Goal: Transaction & Acquisition: Purchase product/service

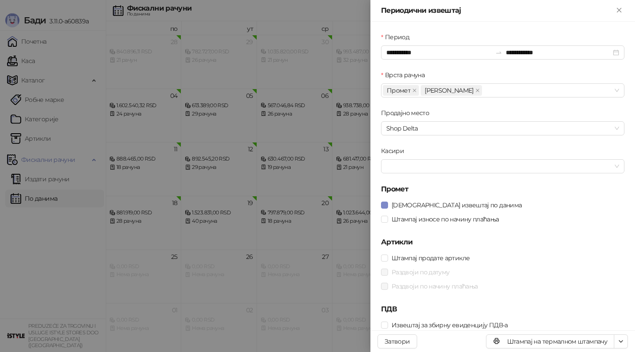
click at [83, 129] on div at bounding box center [317, 176] width 635 height 352
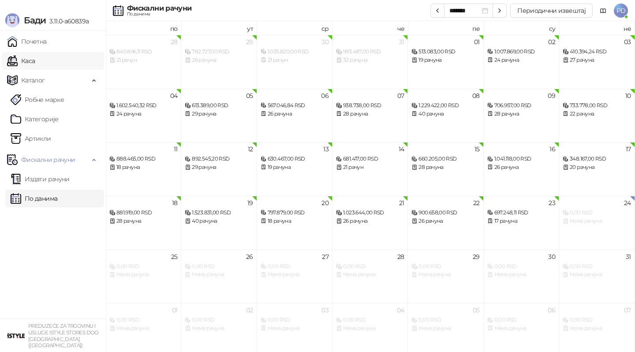
click at [32, 60] on link "Каса" at bounding box center [21, 61] width 28 height 18
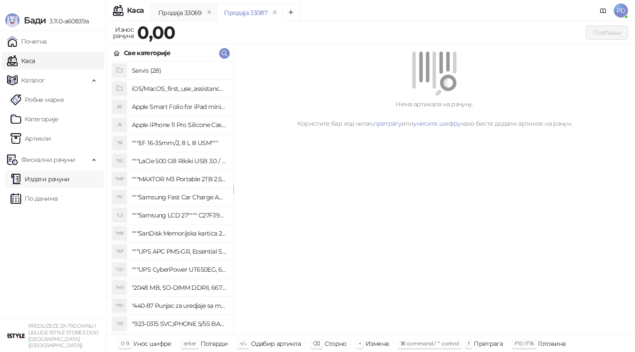
click at [35, 182] on link "Издати рачуни" at bounding box center [40, 179] width 59 height 18
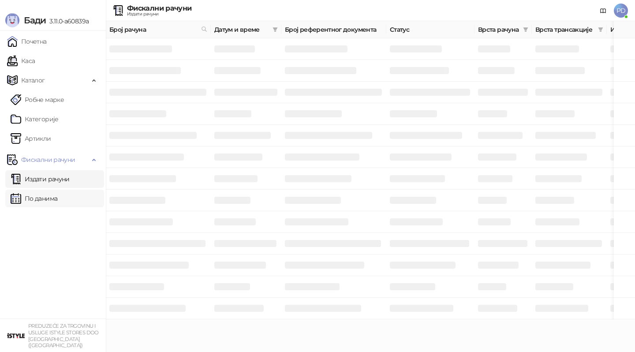
click at [56, 201] on link "По данима" at bounding box center [34, 199] width 47 height 18
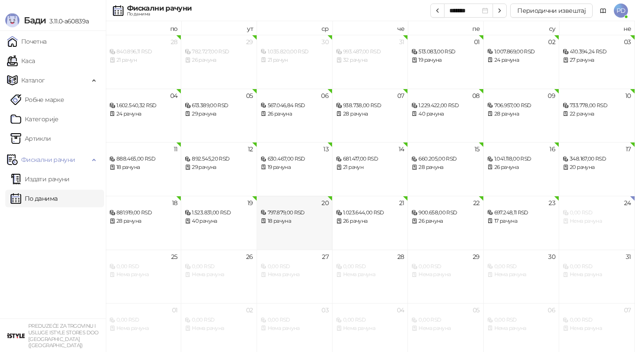
click at [287, 223] on div "18 рачуна" at bounding box center [294, 221] width 68 height 8
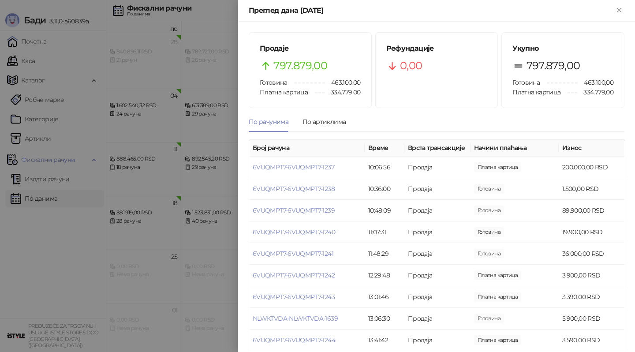
click at [178, 243] on div at bounding box center [317, 176] width 635 height 352
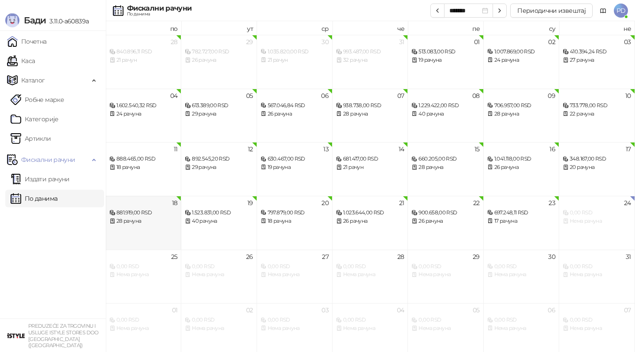
click at [134, 221] on div "28 рачуна" at bounding box center [143, 221] width 68 height 8
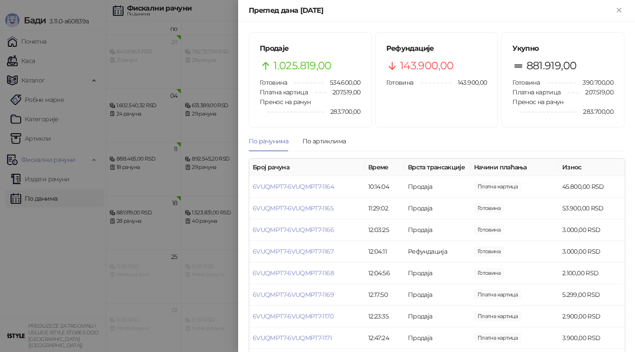
click at [142, 234] on div at bounding box center [317, 176] width 635 height 352
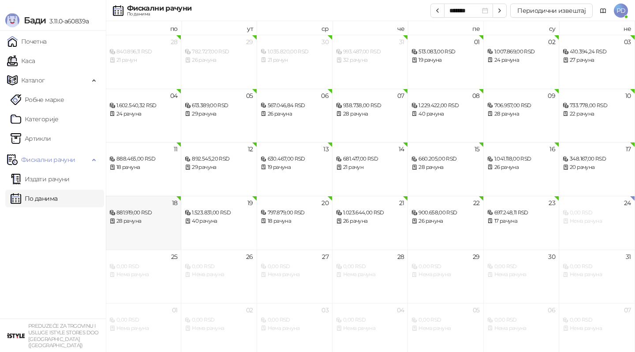
click at [153, 216] on div "881.919,00 RSD" at bounding box center [143, 212] width 68 height 8
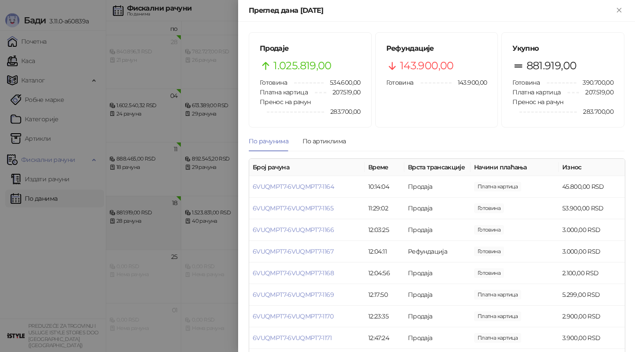
click at [153, 216] on div at bounding box center [317, 176] width 635 height 352
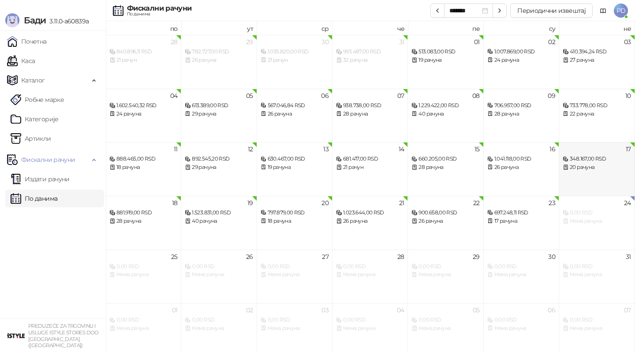
click at [588, 171] on div "20 рачуна" at bounding box center [596, 167] width 68 height 8
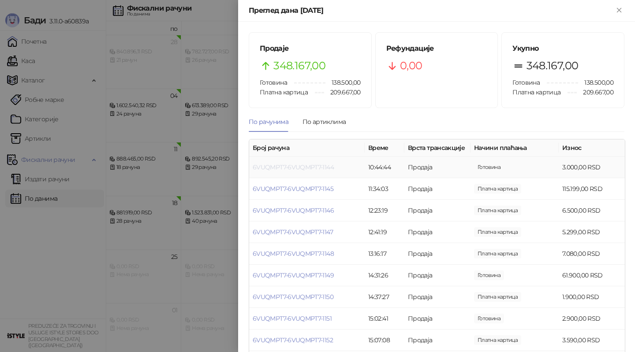
click at [264, 169] on link "6VUQMPT7-6VUQMPT7-1144" at bounding box center [293, 167] width 81 height 8
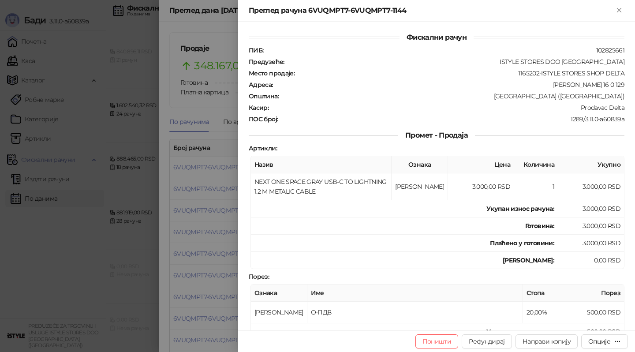
click at [210, 164] on div at bounding box center [317, 176] width 635 height 352
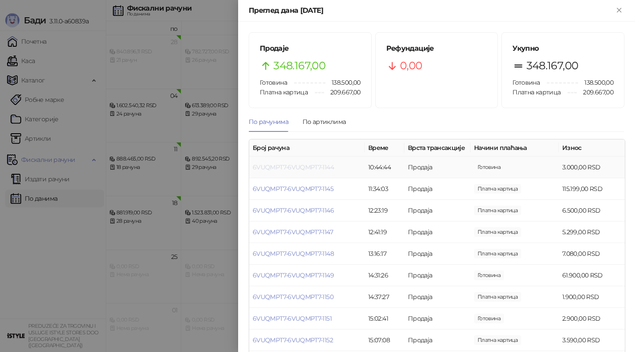
click at [281, 169] on link "6VUQMPT7-6VUQMPT7-1144" at bounding box center [293, 167] width 81 height 8
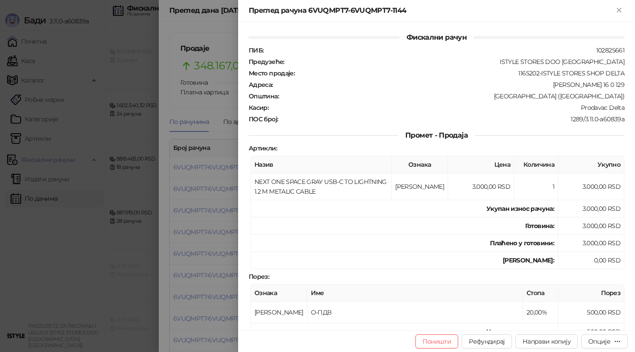
click at [166, 267] on div at bounding box center [317, 176] width 635 height 352
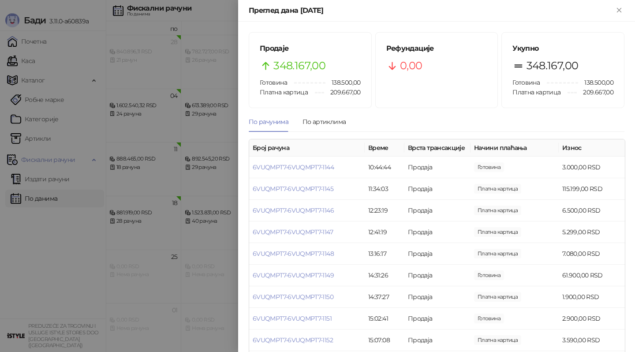
click at [175, 274] on div at bounding box center [317, 176] width 635 height 352
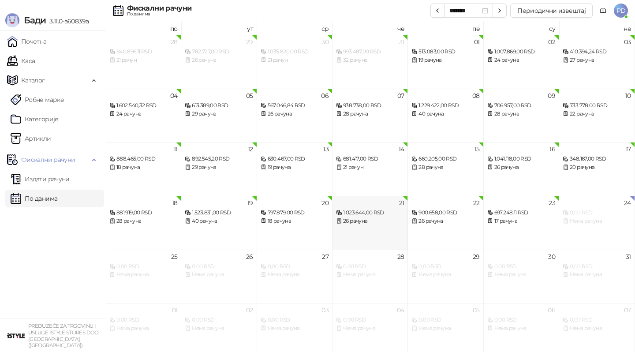
click at [387, 219] on div "26 рачуна" at bounding box center [370, 221] width 68 height 8
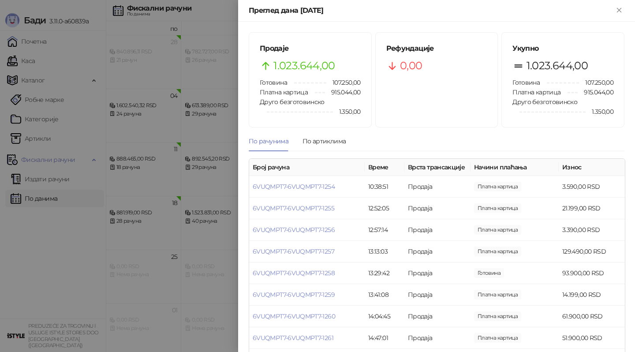
click at [183, 255] on div at bounding box center [317, 176] width 635 height 352
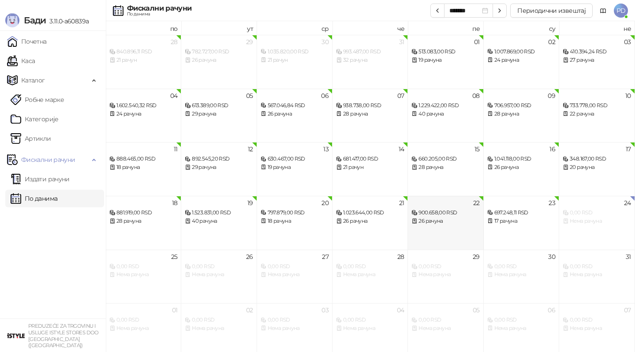
click at [450, 230] on div "22 900.658,00 RSD 26 рачуна" at bounding box center [445, 223] width 75 height 54
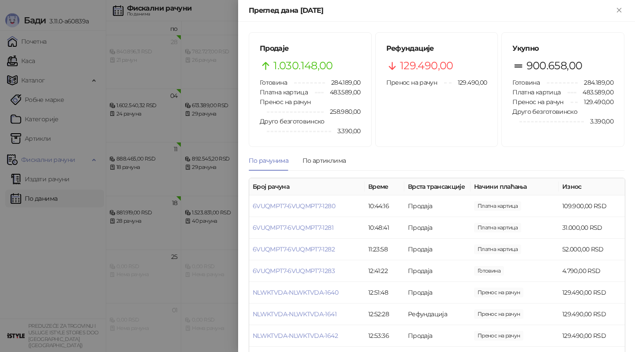
click at [219, 243] on div at bounding box center [317, 176] width 635 height 352
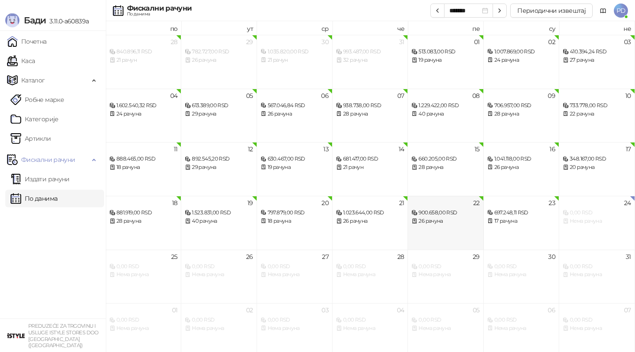
click at [429, 224] on div "26 рачуна" at bounding box center [445, 221] width 68 height 8
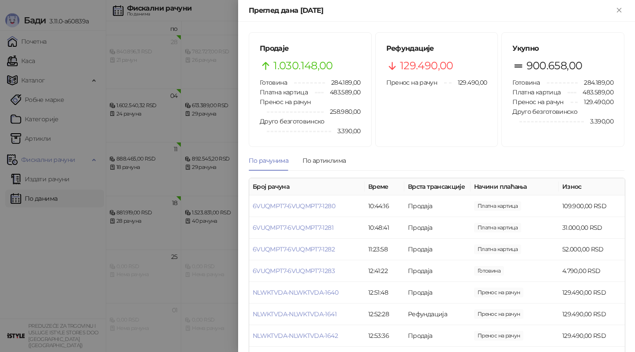
click at [184, 236] on div at bounding box center [317, 176] width 635 height 352
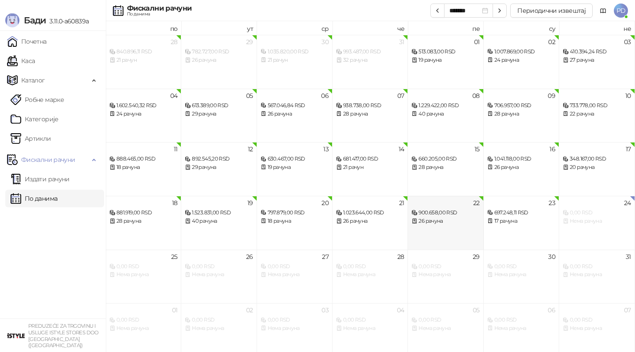
click at [426, 228] on div "22 900.658,00 RSD 26 рачуна" at bounding box center [445, 223] width 75 height 54
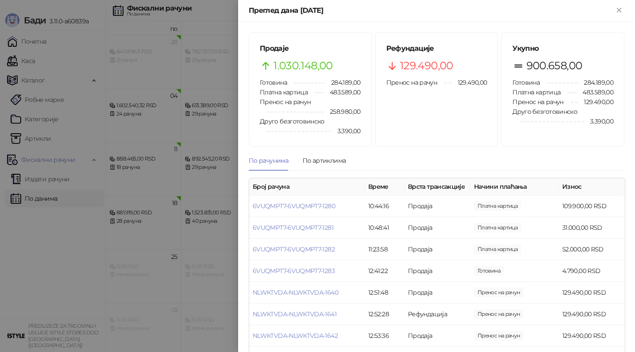
click at [180, 242] on div at bounding box center [317, 176] width 635 height 352
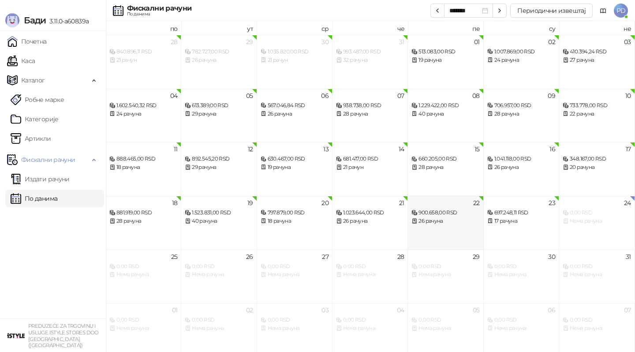
click at [421, 221] on div "26 рачуна" at bounding box center [445, 221] width 68 height 8
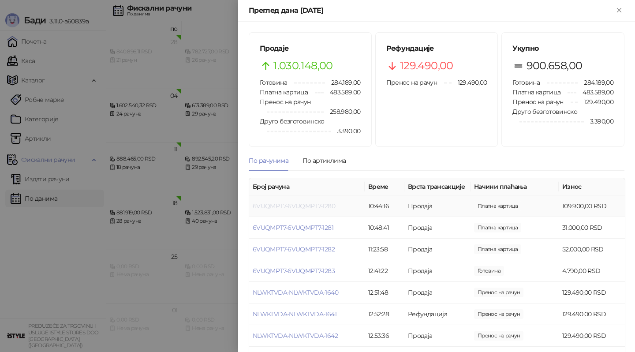
click at [308, 205] on link "6VUQMPT7-6VUQMPT7-1280" at bounding box center [294, 206] width 82 height 8
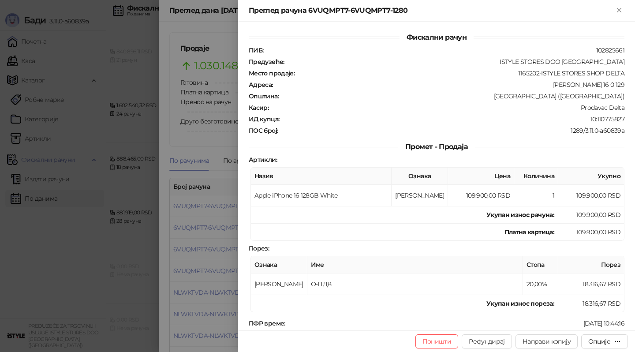
click at [301, 206] on td "Укупан износ рачуна :" at bounding box center [404, 214] width 307 height 17
click at [220, 231] on div at bounding box center [317, 176] width 635 height 352
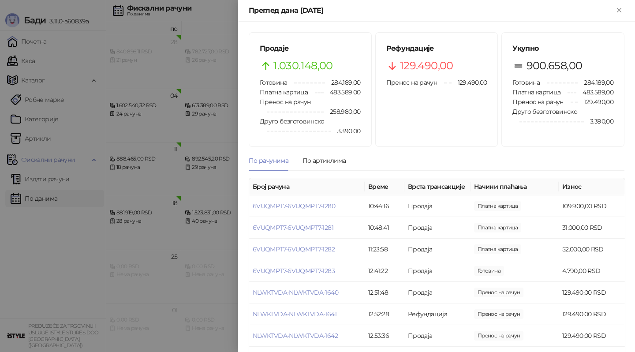
click at [182, 240] on div at bounding box center [317, 176] width 635 height 352
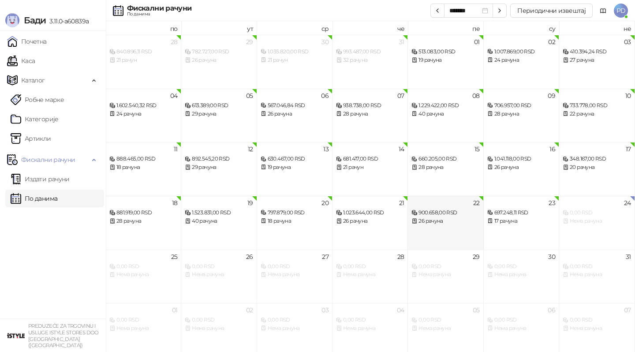
click at [451, 219] on div "26 рачуна" at bounding box center [445, 221] width 68 height 8
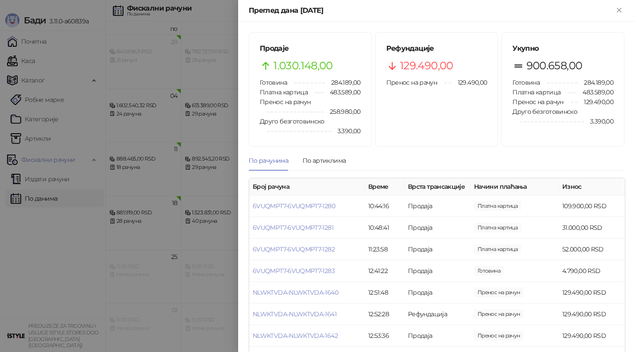
click at [184, 253] on div at bounding box center [317, 176] width 635 height 352
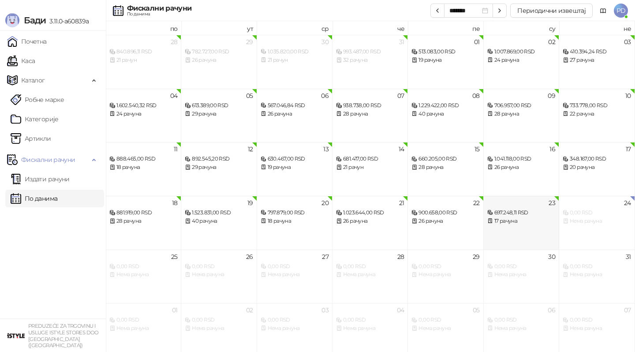
click at [532, 219] on div "17 рачуна" at bounding box center [521, 221] width 68 height 8
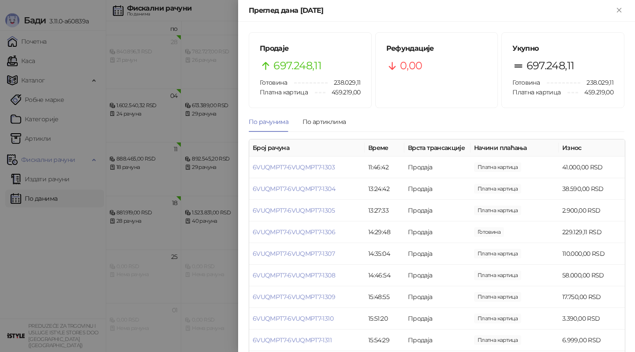
click at [204, 234] on div at bounding box center [317, 176] width 635 height 352
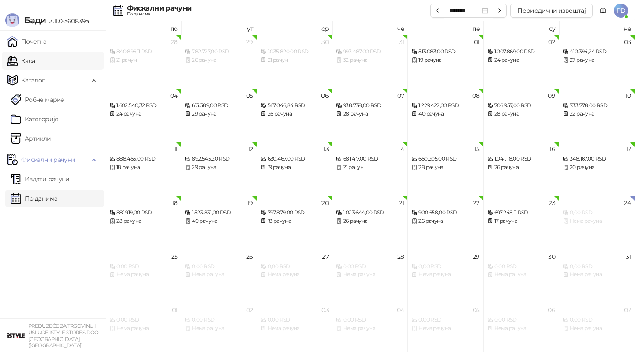
click at [35, 61] on link "Каса" at bounding box center [21, 61] width 28 height 18
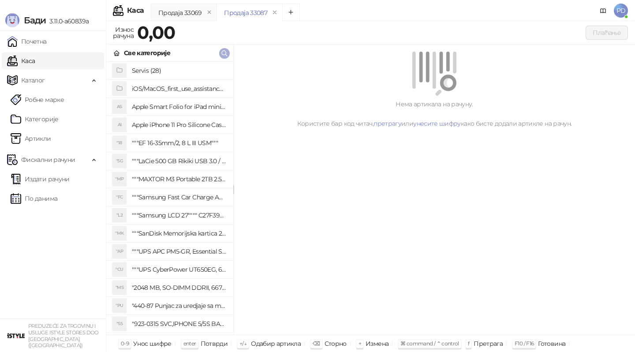
click at [222, 54] on icon "button" at bounding box center [224, 53] width 5 height 5
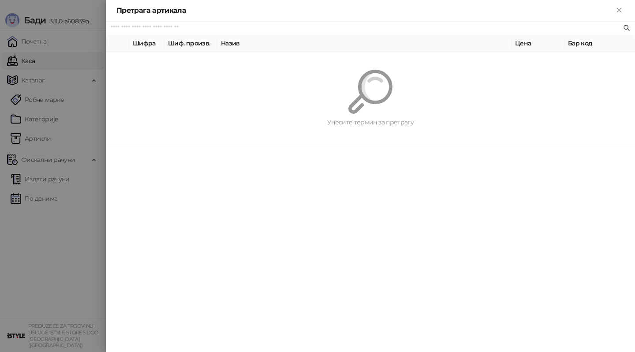
paste input "*********"
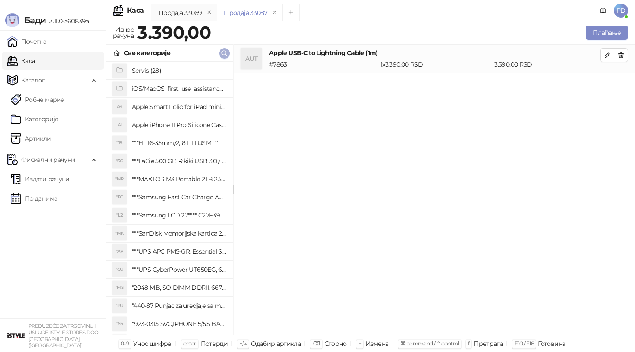
click at [223, 56] on icon "button" at bounding box center [224, 53] width 7 height 7
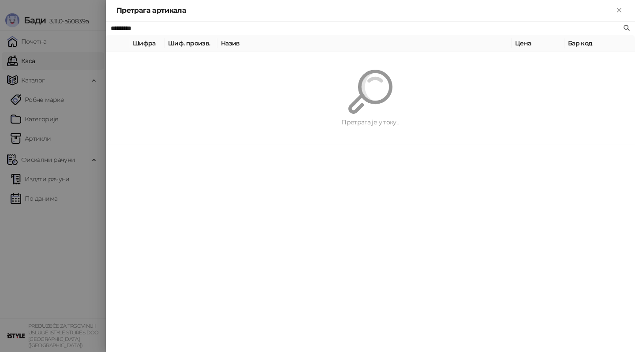
paste input "text"
type input "*********"
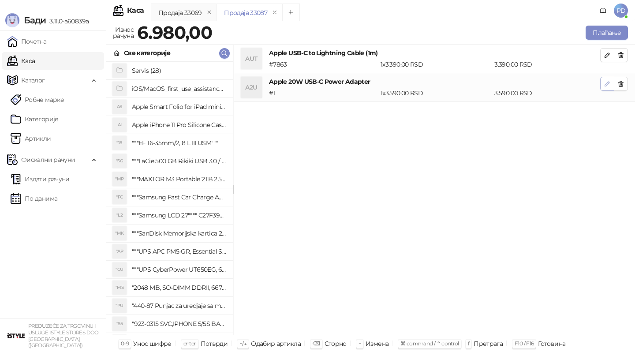
click at [606, 83] on icon "button" at bounding box center [606, 83] width 7 height 7
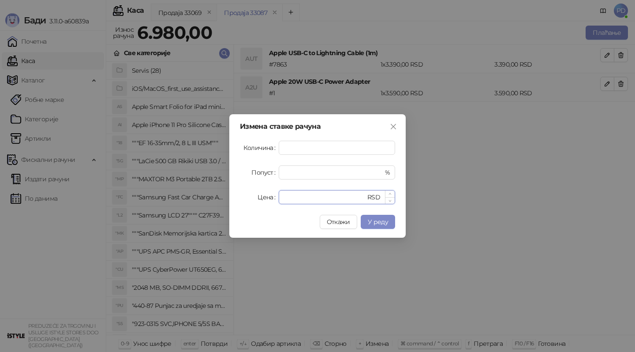
click at [309, 197] on input "****" at bounding box center [325, 196] width 82 height 13
type input "****"
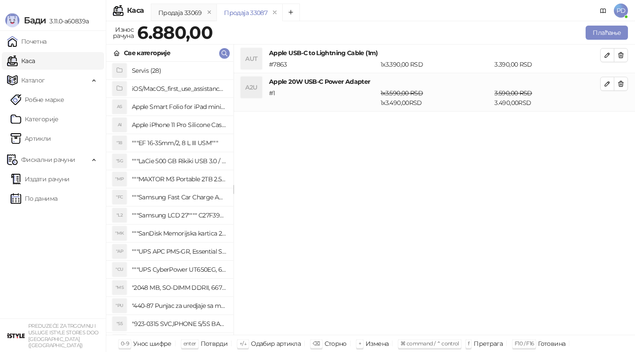
click at [230, 52] on div "Све категорије" at bounding box center [169, 53] width 127 height 17
click at [221, 52] on icon "button" at bounding box center [224, 53] width 7 height 7
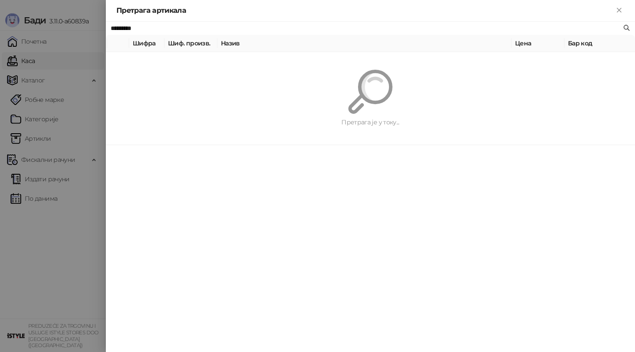
paste input "**********"
type input "**********"
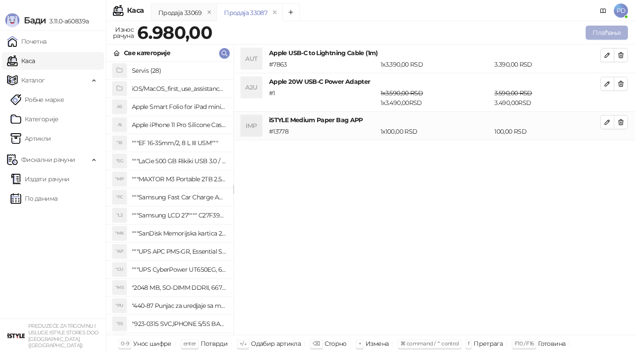
click at [592, 31] on button "Плаћање" at bounding box center [606, 33] width 42 height 14
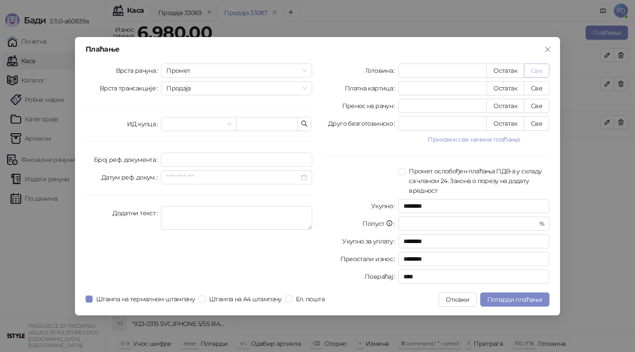
click at [537, 70] on button "Све" at bounding box center [537, 70] width 26 height 14
type input "****"
click at [527, 300] on span "Потврди плаћање" at bounding box center [514, 299] width 55 height 8
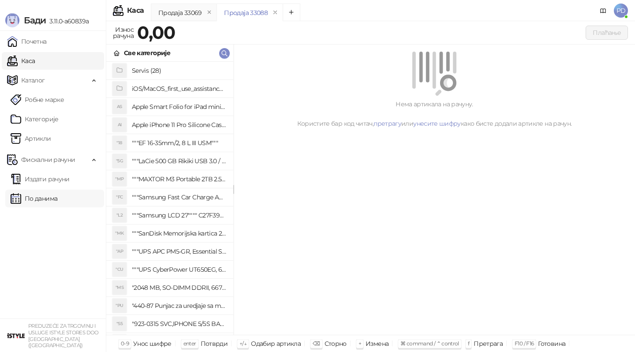
click at [57, 193] on link "По данима" at bounding box center [34, 199] width 47 height 18
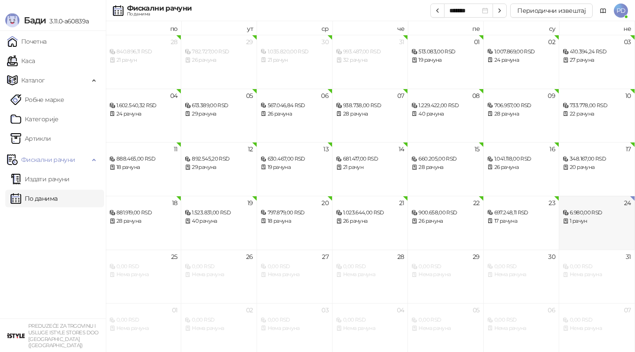
click at [600, 213] on div "6.980,00 RSD" at bounding box center [596, 212] width 68 height 8
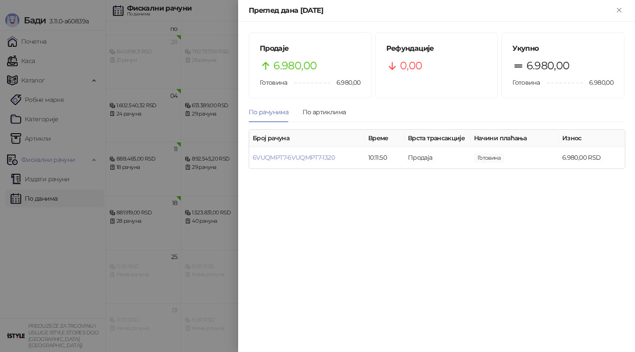
click at [97, 225] on div at bounding box center [317, 176] width 635 height 352
